Goal: Information Seeking & Learning: Learn about a topic

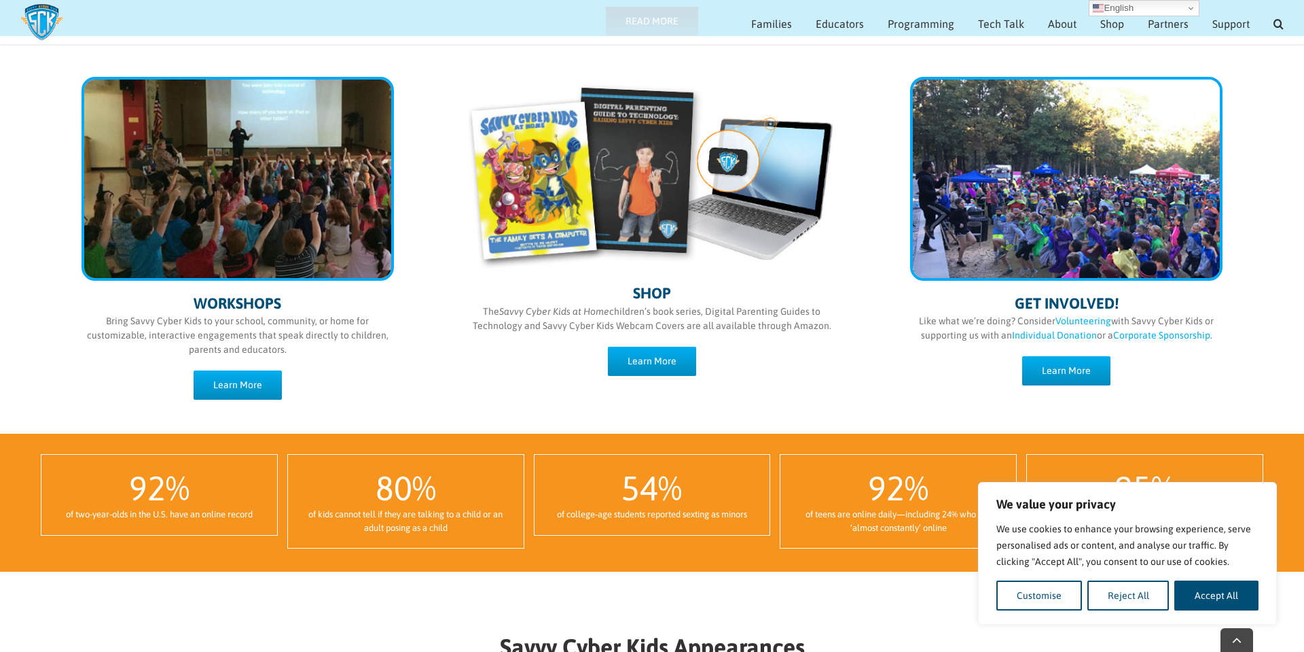
scroll to position [675, 0]
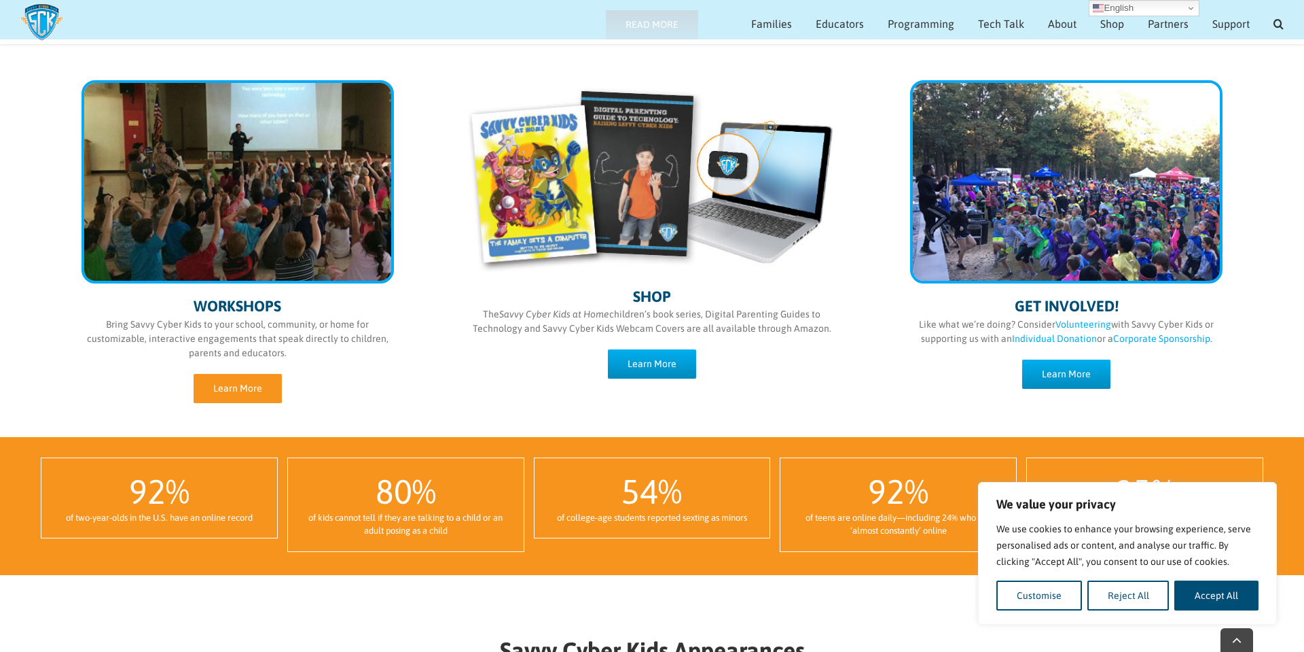
click at [258, 391] on span "Learn More" at bounding box center [237, 389] width 49 height 12
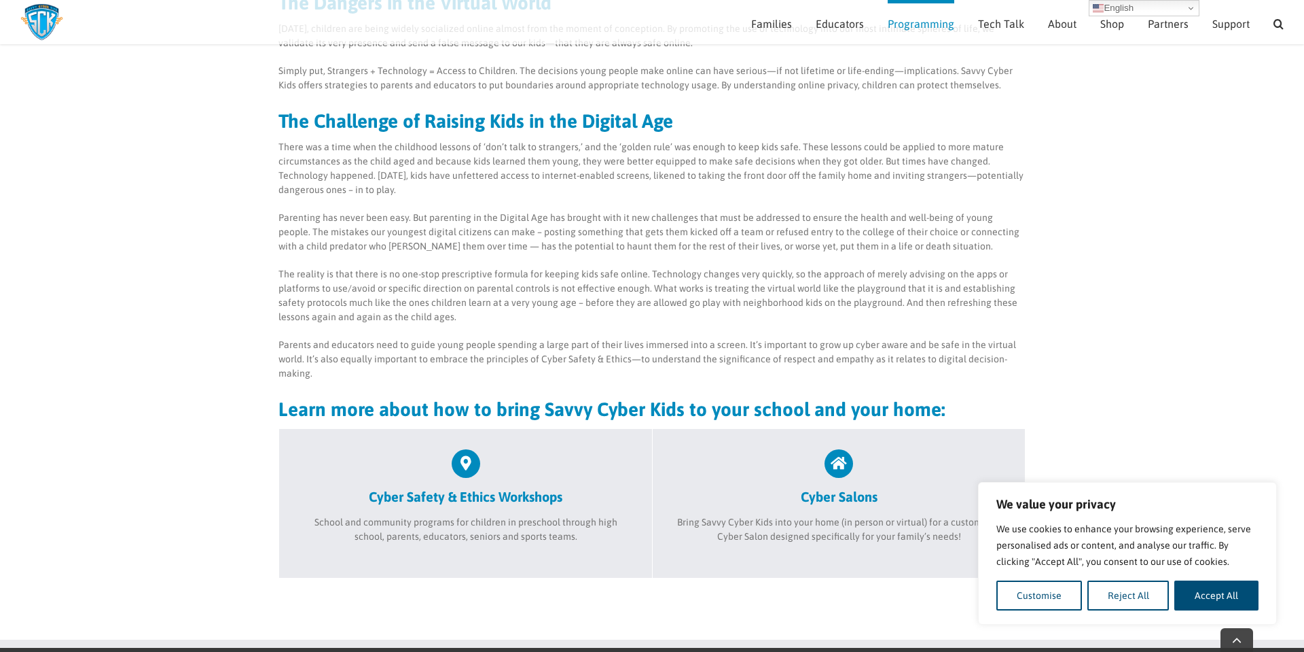
scroll to position [224, 0]
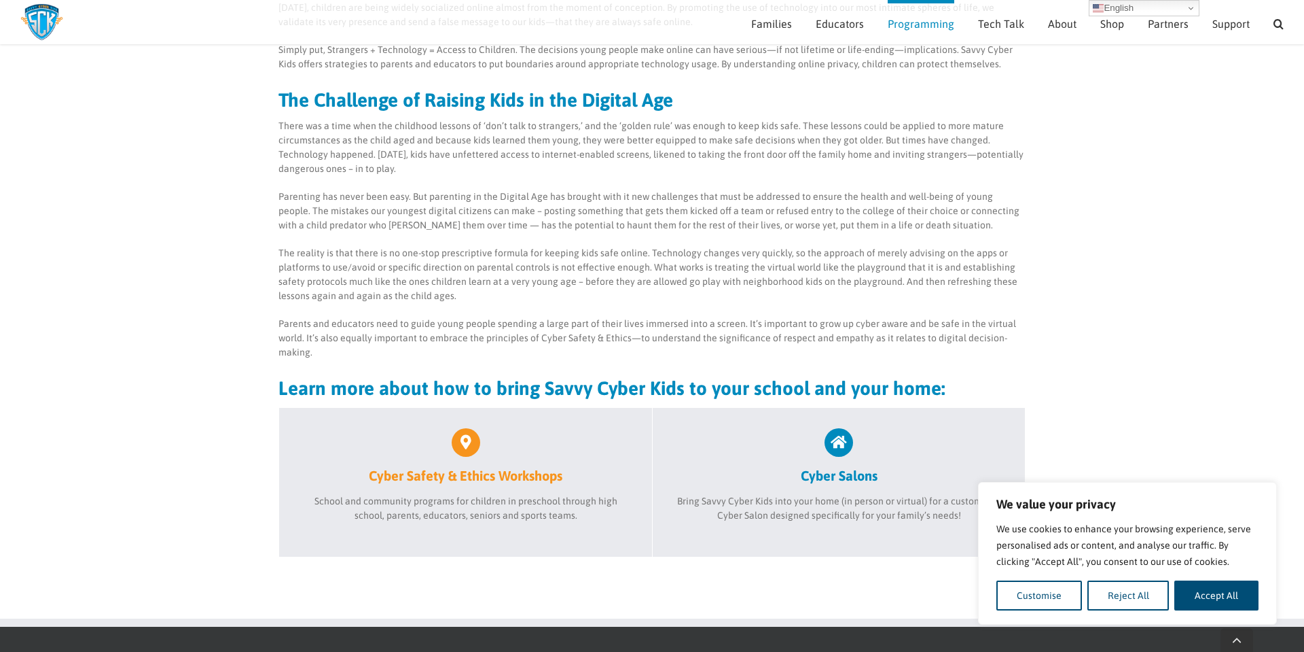
click at [456, 464] on link "Cyber Safety & Ethics Workshops" at bounding box center [466, 456] width 332 height 56
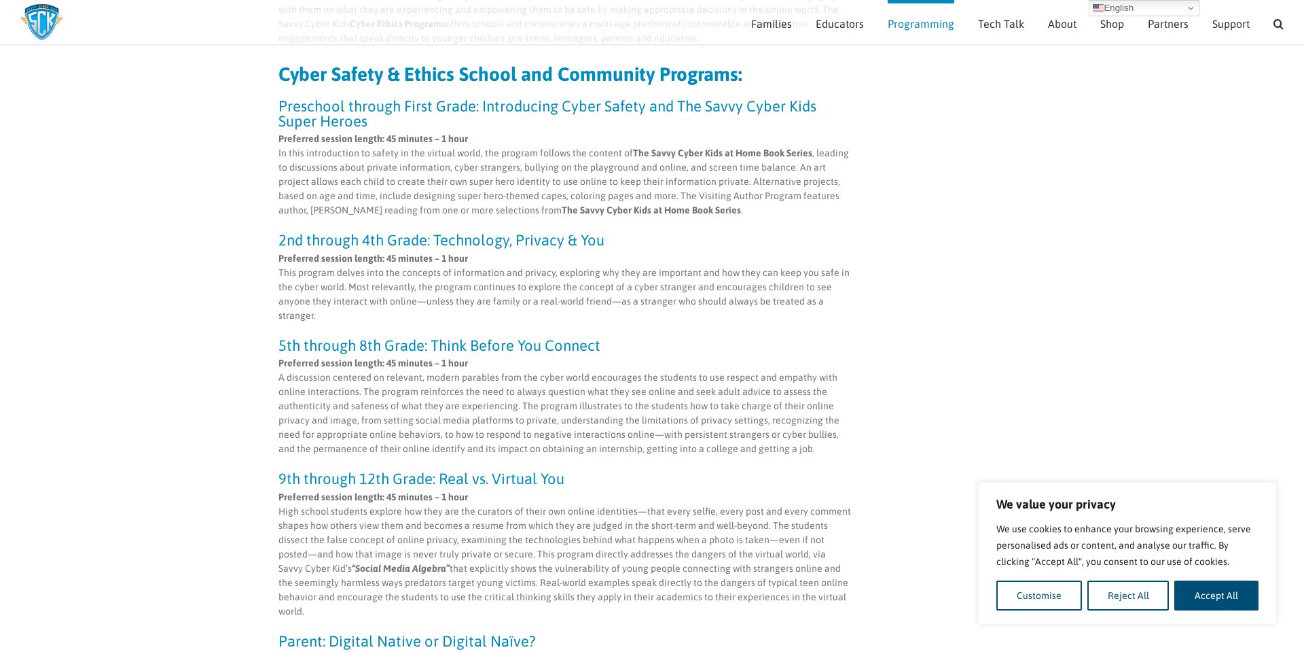
scroll to position [260, 0]
